Goal: Information Seeking & Learning: Find contact information

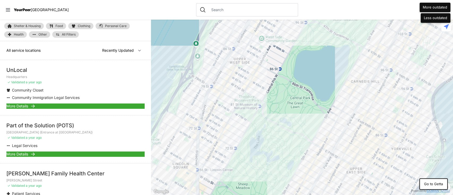
click at [20, 152] on span "More Details" at bounding box center [17, 154] width 22 height 5
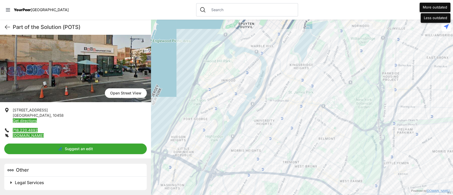
click at [45, 180] on h2 "Legal Services" at bounding box center [78, 183] width 126 height 6
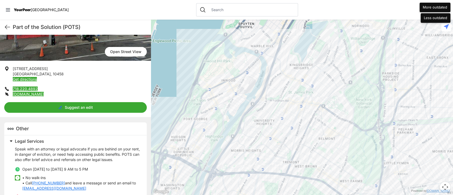
scroll to position [108, 0]
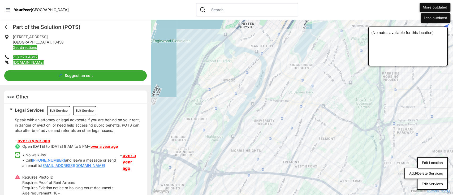
click at [70, 167] on link "legalclinic@potsbronx.org" at bounding box center [73, 165] width 64 height 5
drag, startPoint x: 68, startPoint y: 159, endPoint x: 53, endPoint y: 159, distance: 14.9
click at [53, 159] on p "• No walk-ins • Call (718) 220-4892x101 and leave a message or send an email to…" at bounding box center [70, 160] width 97 height 16
drag, startPoint x: 32, startPoint y: 159, endPoint x: 61, endPoint y: 159, distance: 29.2
click at [61, 159] on p "• No walk-ins • Call (718) 220-4892x101 and leave a message or send an email to…" at bounding box center [70, 160] width 97 height 16
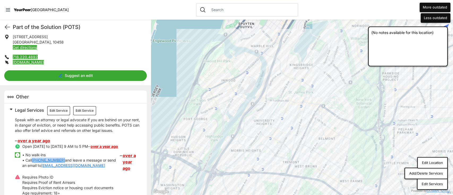
copy p "(718) 220-4892"
drag, startPoint x: 69, startPoint y: 159, endPoint x: 33, endPoint y: 161, distance: 36.5
click at [33, 161] on p "• No walk-ins • Call (718) 220-4892x101 and leave a message or send an email to…" at bounding box center [70, 160] width 97 height 16
copy p "[PHONE_NUMBER]"
click at [430, 164] on button "Edit Location" at bounding box center [433, 163] width 31 height 12
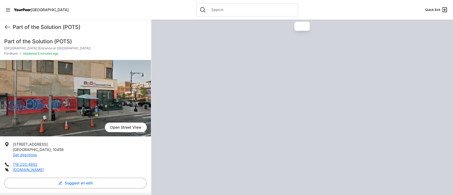
click at [204, 14] on div at bounding box center [247, 9] width 102 height 13
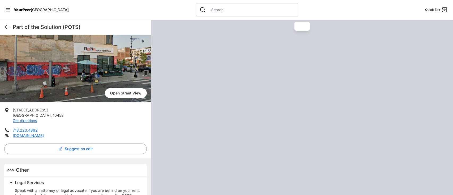
click at [208, 12] on input "text" at bounding box center [251, 9] width 87 height 5
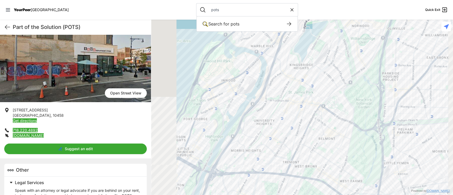
type input "pots"
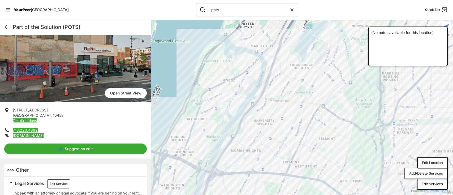
scroll to position [0, 0]
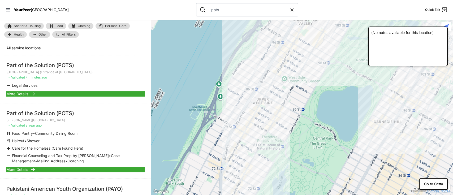
click at [22, 169] on span "More Details" at bounding box center [17, 169] width 22 height 5
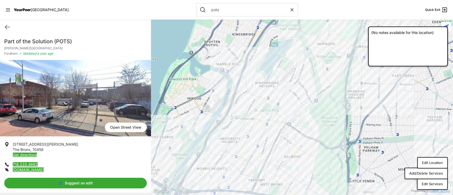
click at [438, 163] on button "Edit Location" at bounding box center [433, 163] width 31 height 12
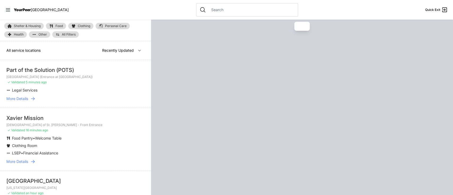
click at [26, 95] on li "Part of the Solution (POTS) Grand Concourse (Entrance at 188th St) ✓ Validated …" at bounding box center [75, 84] width 151 height 48
click at [23, 97] on span "More Details" at bounding box center [17, 98] width 22 height 5
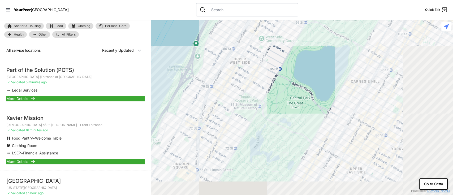
select select "nearby"
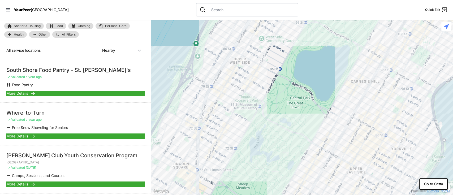
click at [219, 7] on input "text" at bounding box center [251, 9] width 87 height 5
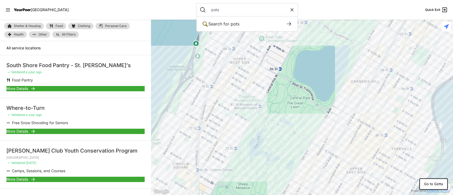
type input "pots"
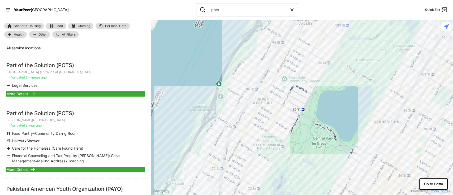
click at [21, 169] on span "More Details" at bounding box center [17, 169] width 22 height 5
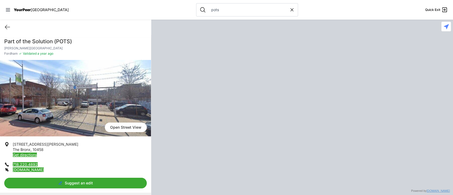
click at [22, 169] on link "[DOMAIN_NAME]" at bounding box center [28, 170] width 31 height 5
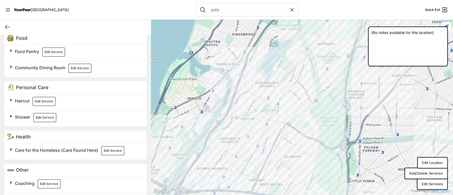
scroll to position [217, 0]
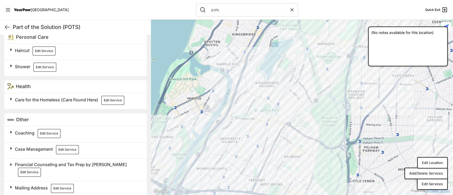
click at [76, 100] on span "Care for the Homeless (Care Found Here)" at bounding box center [56, 99] width 83 height 5
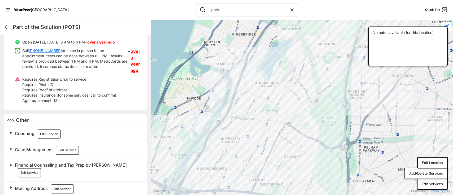
scroll to position [310, 0]
click at [133, 56] on link "over a year ago" at bounding box center [136, 60] width 10 height 25
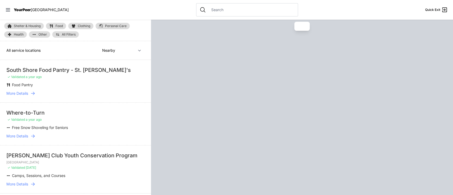
type input "pots"
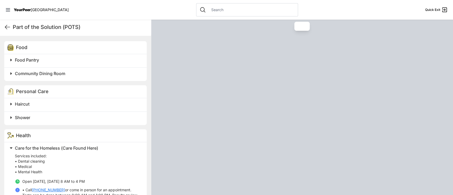
scroll to position [193, 0]
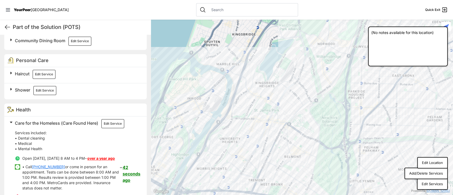
click at [429, 160] on button "Edit Location" at bounding box center [433, 163] width 31 height 12
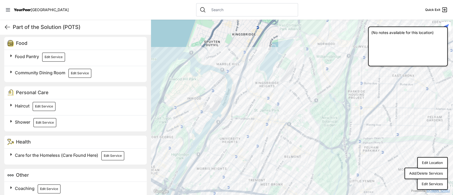
scroll to position [217, 0]
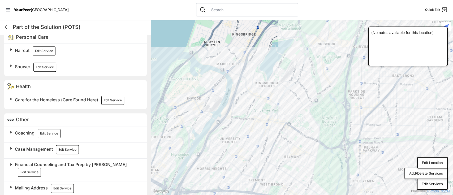
click at [23, 147] on span "Case Management" at bounding box center [34, 149] width 38 height 5
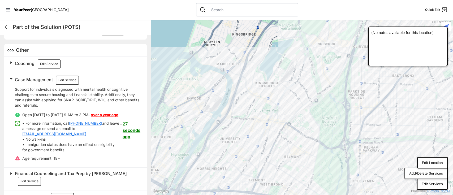
scroll to position [295, 0]
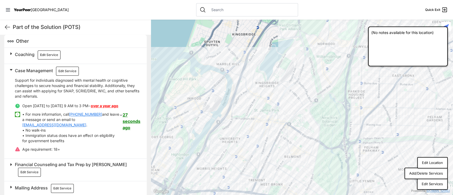
click at [39, 164] on span "Financial Counseling and Tax Prep by [PERSON_NAME]" at bounding box center [71, 164] width 112 height 5
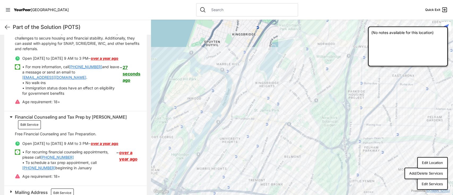
scroll to position [347, 0]
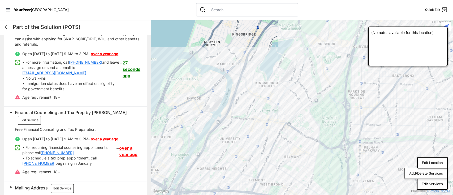
click at [37, 185] on span "Mailing Address" at bounding box center [31, 187] width 33 height 5
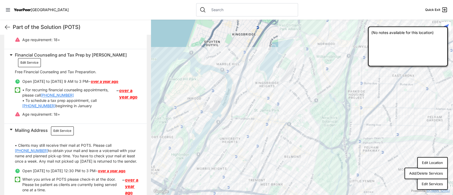
scroll to position [394, 0]
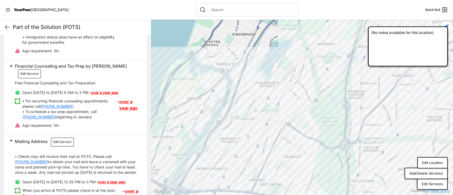
click at [121, 99] on link "over a year ago" at bounding box center [129, 105] width 21 height 13
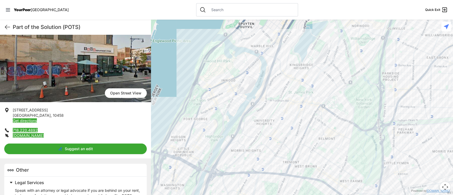
scroll to position [34, 0]
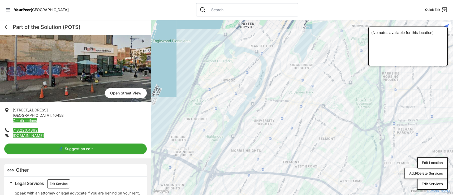
click at [224, 8] on input "text" at bounding box center [251, 9] width 87 height 5
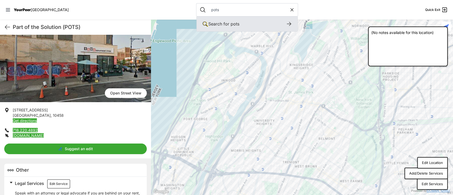
type input "pots"
click at [231, 24] on span "pots" at bounding box center [235, 23] width 9 height 5
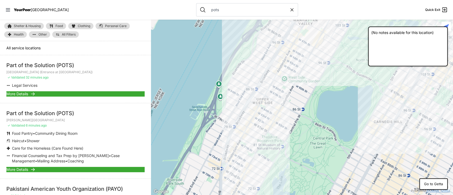
click at [23, 170] on span "More Details" at bounding box center [17, 169] width 22 height 5
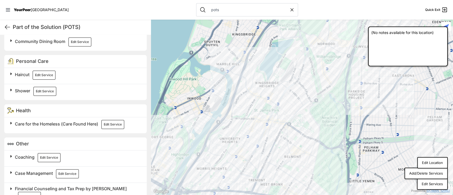
scroll to position [217, 0]
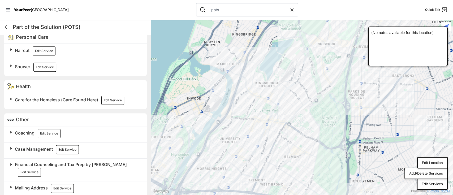
click at [25, 132] on span "Coaching" at bounding box center [25, 132] width 20 height 5
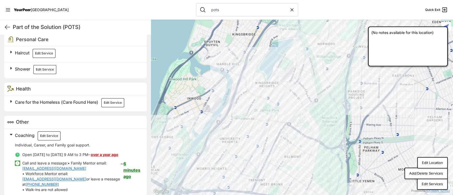
scroll to position [217, 0]
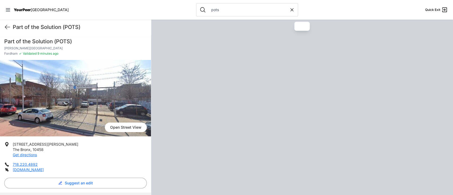
scroll to position [193, 0]
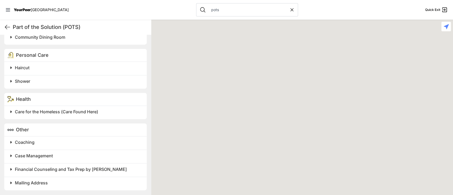
click at [46, 156] on span "Case Management" at bounding box center [34, 155] width 38 height 5
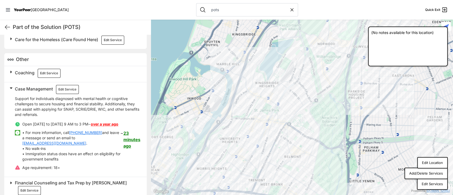
scroll to position [295, 0]
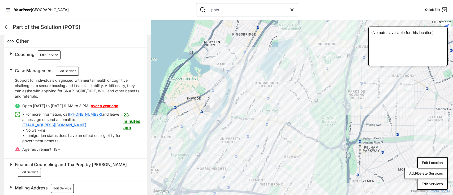
click at [49, 165] on span "Financial Counseling and Tax Prep by Ariva" at bounding box center [71, 164] width 112 height 5
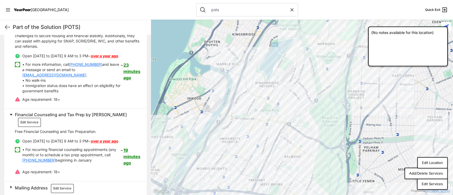
click at [36, 185] on span "Mailing Address" at bounding box center [31, 187] width 33 height 5
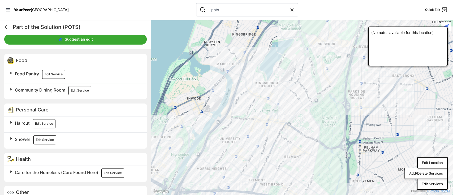
scroll to position [108, 0]
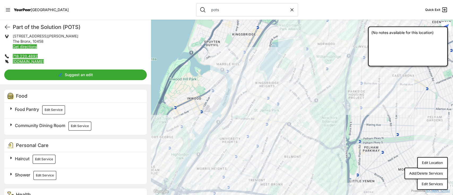
click at [22, 173] on span "Shower" at bounding box center [22, 174] width 15 height 5
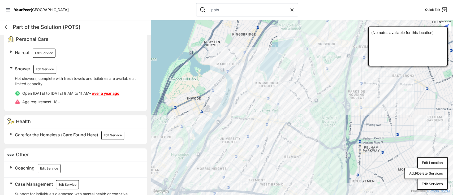
scroll to position [144, 0]
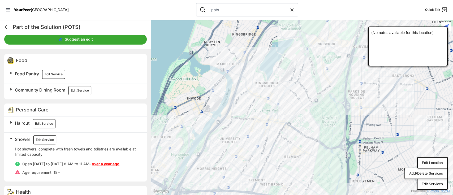
click at [24, 125] on span "Haircut" at bounding box center [22, 123] width 15 height 5
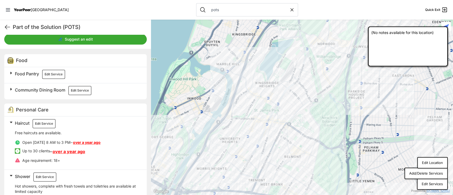
click at [29, 95] on div "Community Dining Room Edit Service" at bounding box center [75, 91] width 143 height 16
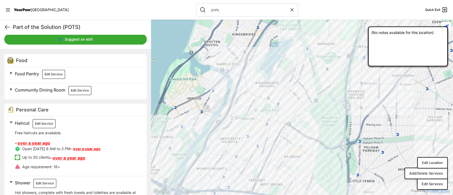
click at [32, 90] on span "Community Dining Room" at bounding box center [40, 89] width 50 height 5
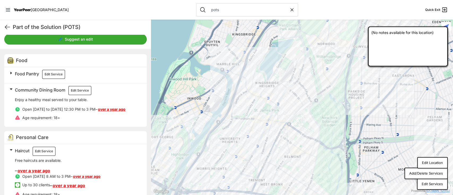
click at [32, 73] on span "Food Pantry" at bounding box center [27, 73] width 24 height 5
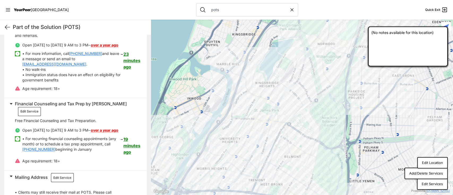
scroll to position [604, 0]
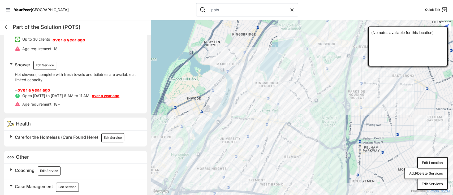
click at [20, 169] on span "Coaching" at bounding box center [25, 170] width 20 height 5
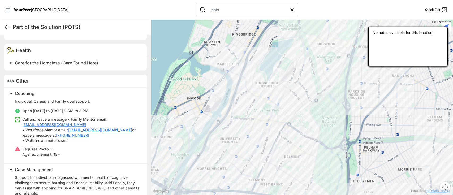
scroll to position [349, 0]
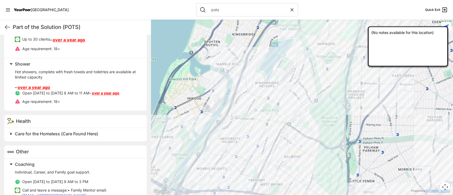
click at [79, 134] on span "Care for the Homeless (Care Found Here)" at bounding box center [56, 133] width 83 height 5
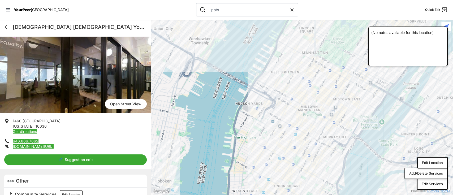
scroll to position [32, 0]
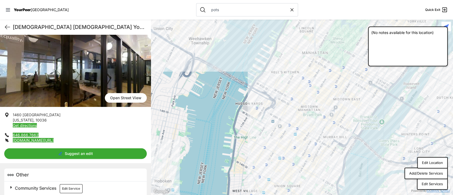
click at [45, 186] on span "Community Services" at bounding box center [36, 188] width 42 height 5
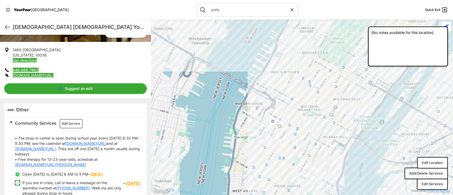
scroll to position [97, 0]
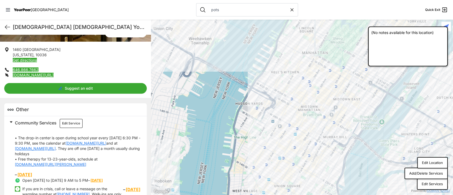
click at [86, 162] on link "[DOMAIN_NAME][URL][PERSON_NAME]" at bounding box center [50, 164] width 71 height 5
